Goal: Information Seeking & Learning: Check status

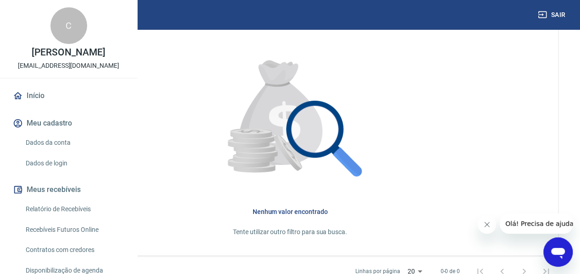
scroll to position [304, 0]
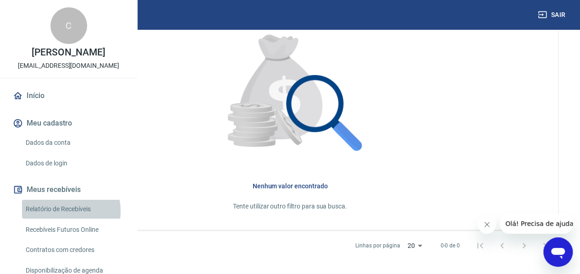
click at [51, 219] on link "Relatório de Recebíveis" at bounding box center [74, 209] width 104 height 19
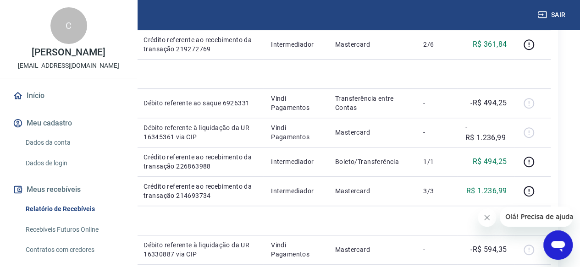
scroll to position [275, 0]
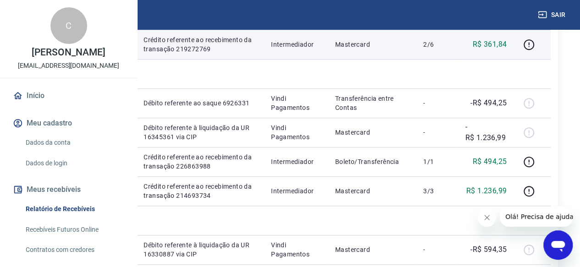
drag, startPoint x: 263, startPoint y: 107, endPoint x: 227, endPoint y: 106, distance: 35.3
click at [136, 59] on td "749610925" at bounding box center [112, 44] width 50 height 29
copy p "749610925"
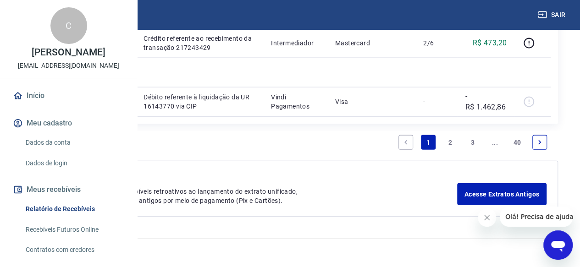
scroll to position [1452, 0]
click at [95, 248] on link "Vindi Pagamentos" at bounding box center [69, 251] width 52 height 7
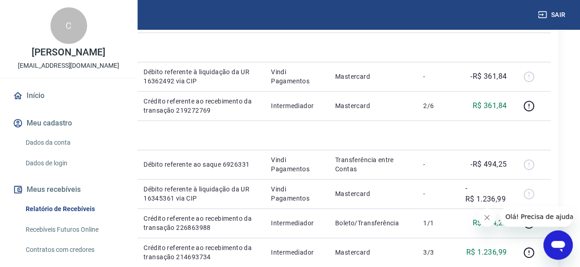
scroll to position [214, 0]
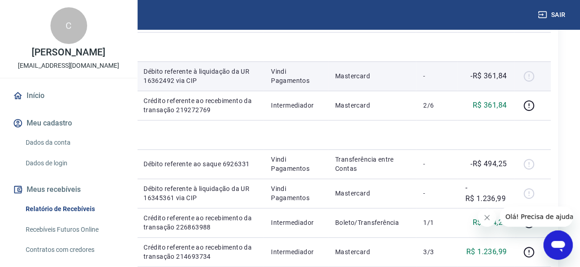
click at [136, 91] on td at bounding box center [112, 75] width 50 height 29
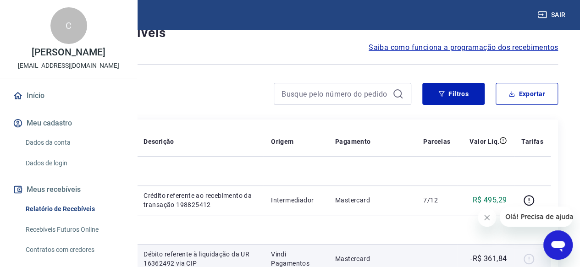
scroll to position [31, 0]
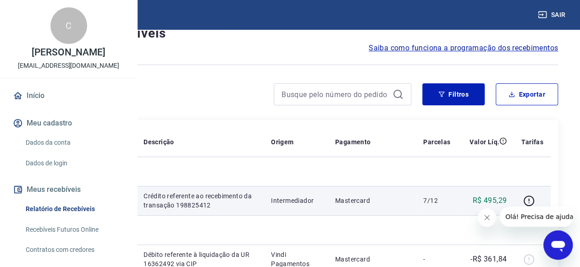
drag, startPoint x: 262, startPoint y: 210, endPoint x: 228, endPoint y: 214, distance: 33.7
click at [136, 214] on td "684031279" at bounding box center [112, 200] width 50 height 29
copy p "684031279"
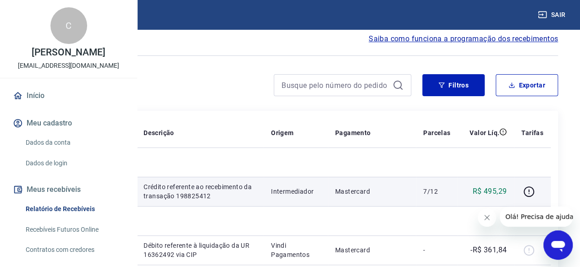
scroll to position [0, 0]
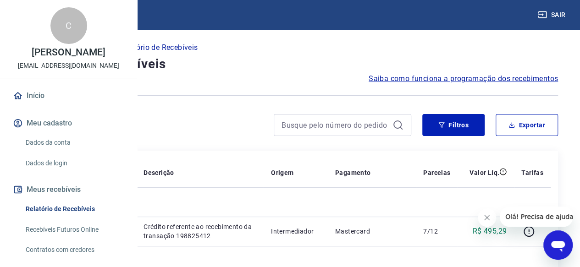
click at [563, 13] on button "Sair" at bounding box center [552, 14] width 33 height 17
